Goal: Task Accomplishment & Management: Use online tool/utility

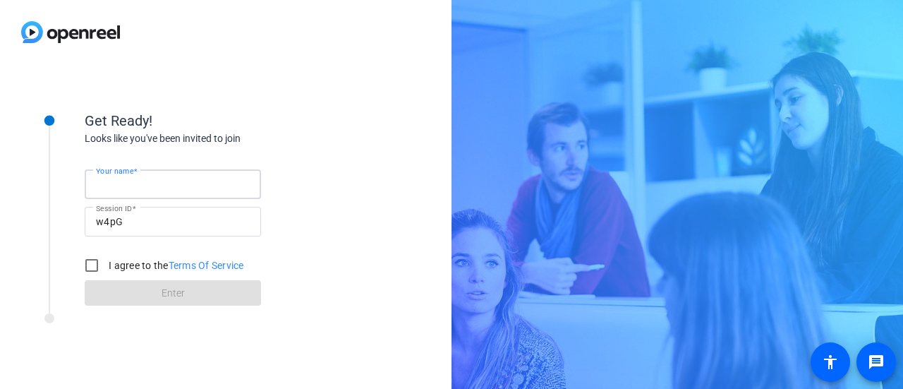
click at [215, 188] on input "Your name" at bounding box center [173, 184] width 154 height 17
type input "[PERSON_NAME]"
click at [94, 262] on input "I agree to the Terms Of Service" at bounding box center [92, 265] width 28 height 28
checkbox input "true"
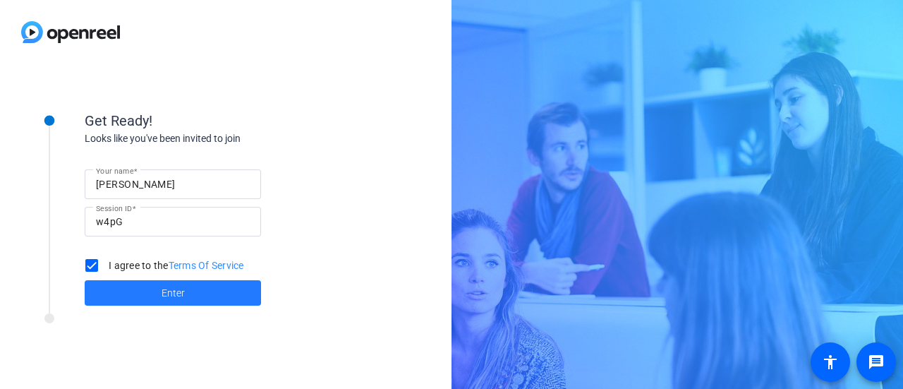
click at [157, 290] on span at bounding box center [173, 293] width 176 height 34
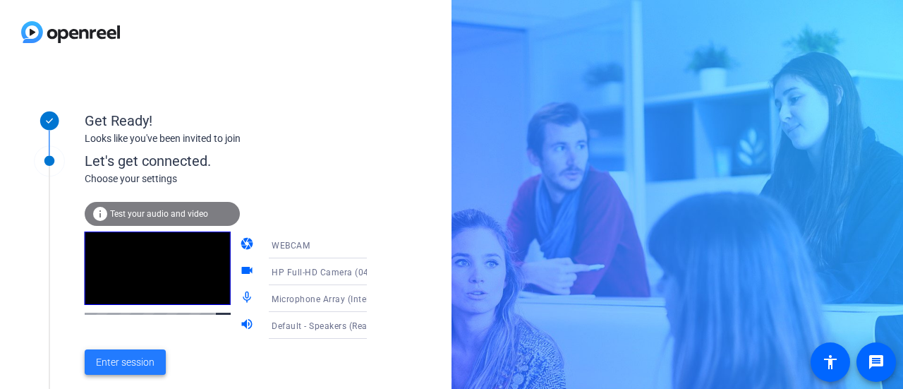
click at [135, 361] on span "Enter session" at bounding box center [125, 362] width 59 height 15
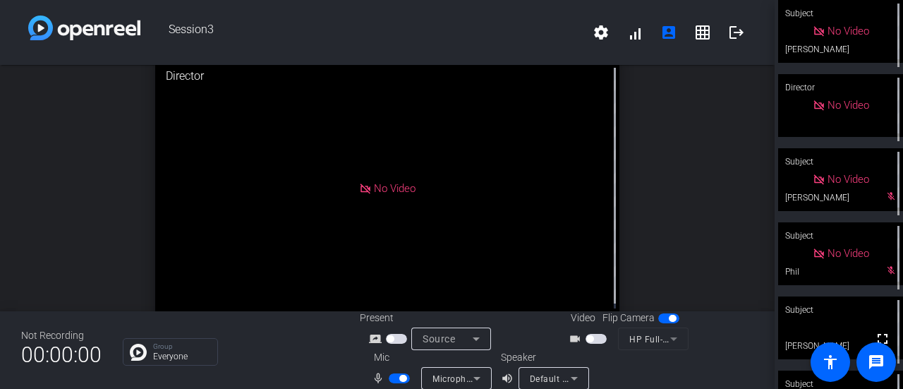
click at [392, 378] on span "button" at bounding box center [399, 378] width 21 height 10
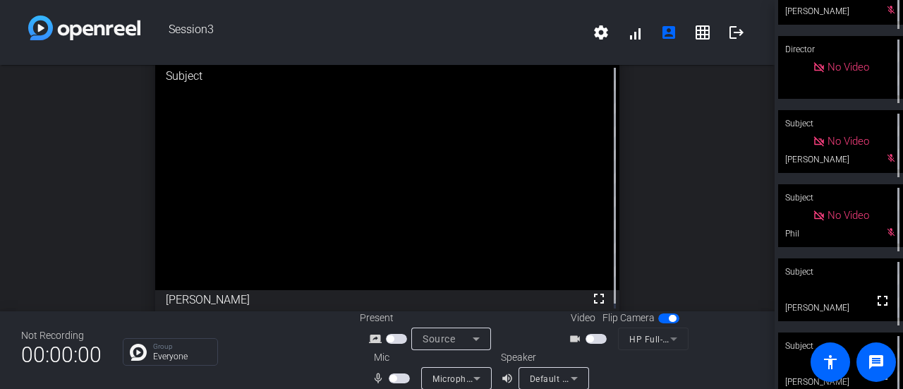
scroll to position [55, 0]
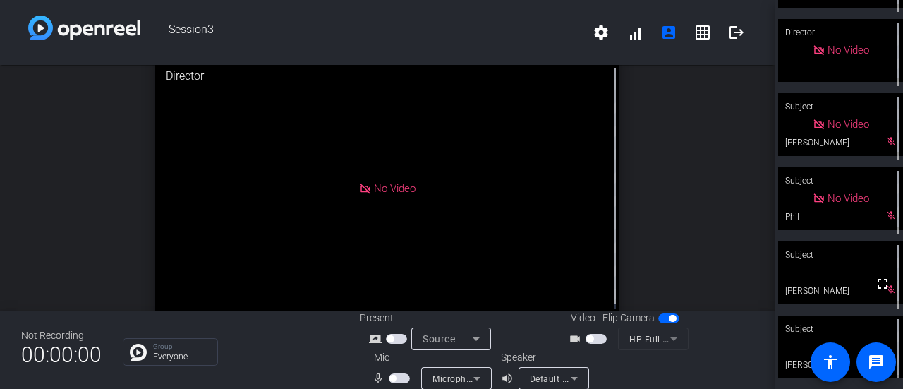
click at [843, 317] on div "Subject" at bounding box center [840, 328] width 125 height 27
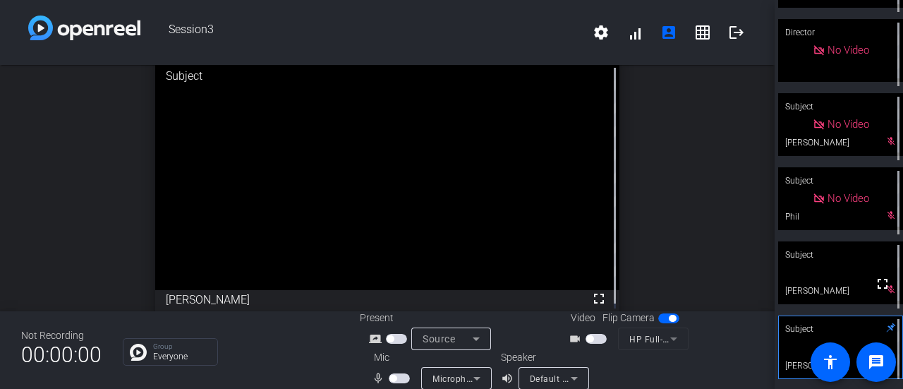
click at [401, 380] on span "button" at bounding box center [399, 378] width 21 height 10
click at [392, 373] on mat-slide-toggle at bounding box center [401, 377] width 24 height 15
click at [399, 377] on span "button" at bounding box center [402, 378] width 7 height 7
click at [399, 377] on span "button" at bounding box center [399, 378] width 21 height 10
click at [758, 263] on div "open_in_new Subject fullscreen [PERSON_NAME]" at bounding box center [387, 188] width 775 height 246
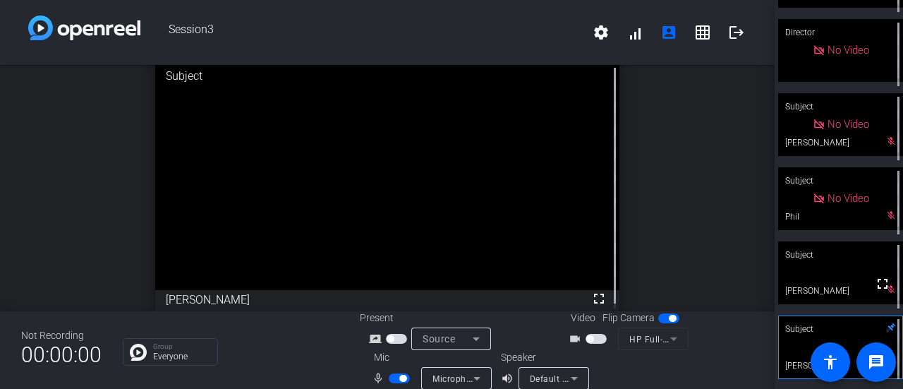
scroll to position [5, 0]
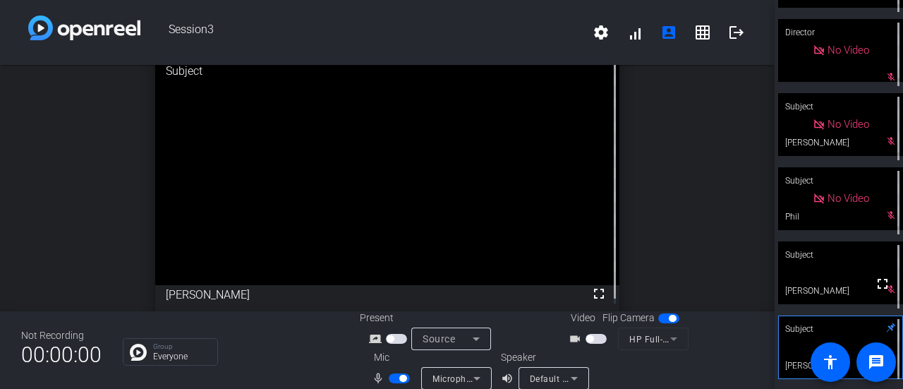
click at [404, 377] on span "button" at bounding box center [402, 378] width 7 height 7
click at [404, 377] on span "button" at bounding box center [399, 378] width 21 height 10
click at [394, 382] on span "button" at bounding box center [399, 378] width 21 height 10
click at [397, 374] on span "button" at bounding box center [399, 378] width 21 height 10
click at [686, 148] on div "open_in_new Subject fullscreen [PERSON_NAME]" at bounding box center [387, 183] width 775 height 246
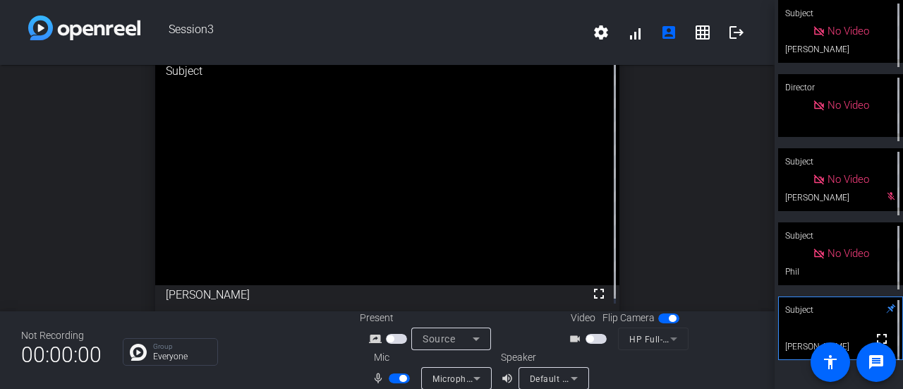
scroll to position [0, 0]
